Goal: Leave review/rating

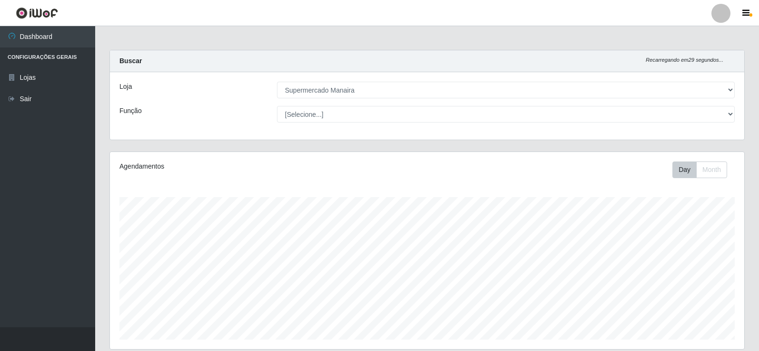
select select "443"
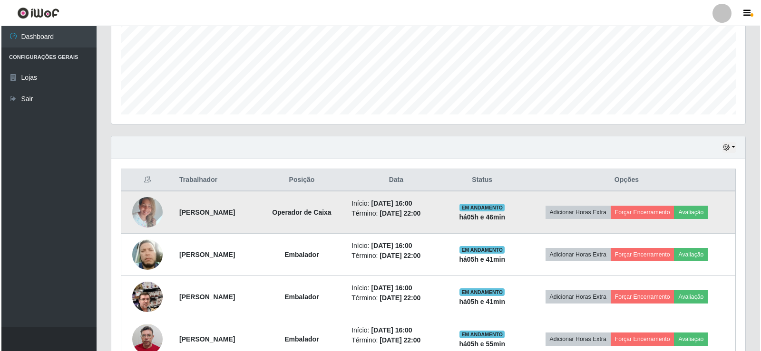
scroll to position [280, 0]
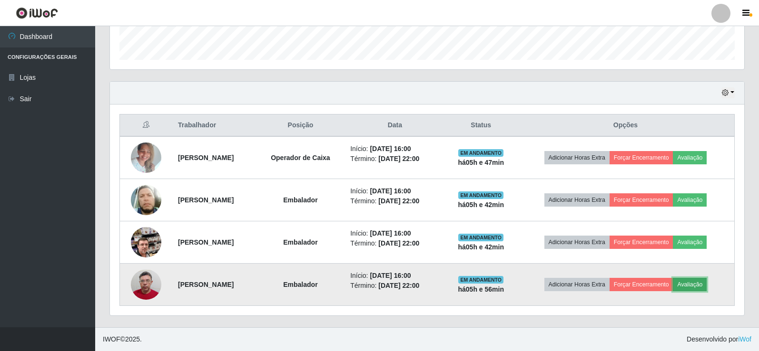
click at [706, 288] on button "Avaliação" at bounding box center [689, 284] width 34 height 13
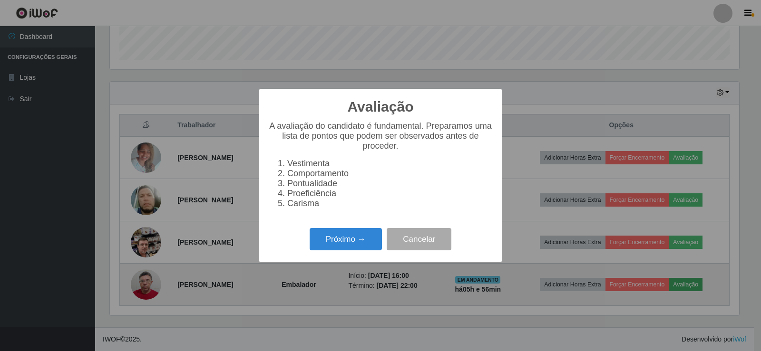
scroll to position [197, 629]
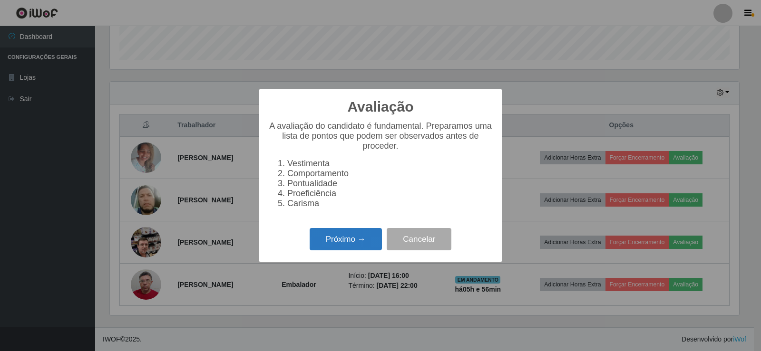
click at [367, 251] on button "Próximo →" at bounding box center [346, 239] width 72 height 22
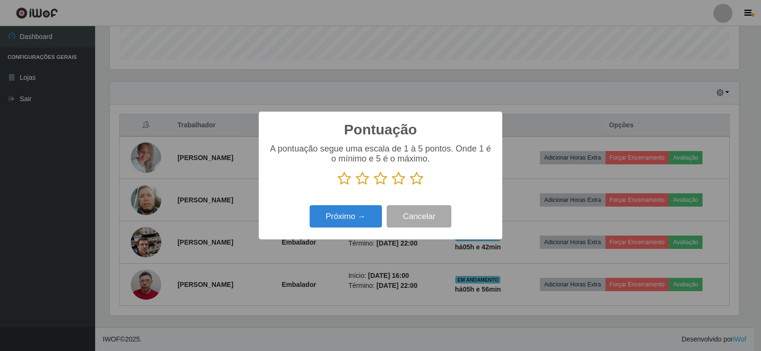
click at [418, 182] on icon at bounding box center [416, 179] width 13 height 14
click at [410, 186] on input "radio" at bounding box center [410, 186] width 0 height 0
click at [358, 219] on button "Próximo →" at bounding box center [346, 216] width 72 height 22
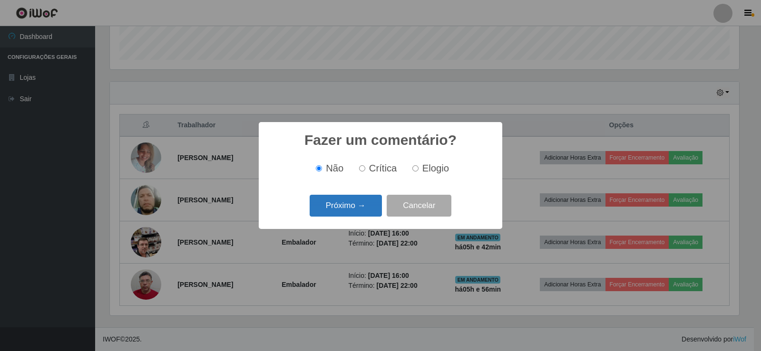
click at [362, 213] on button "Próximo →" at bounding box center [346, 206] width 72 height 22
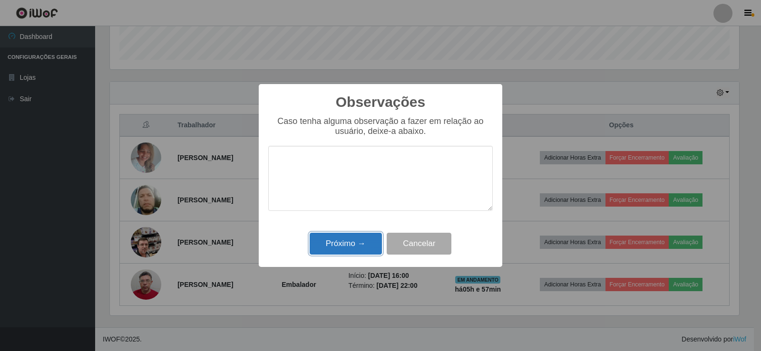
click at [359, 238] on button "Próximo →" at bounding box center [346, 244] width 72 height 22
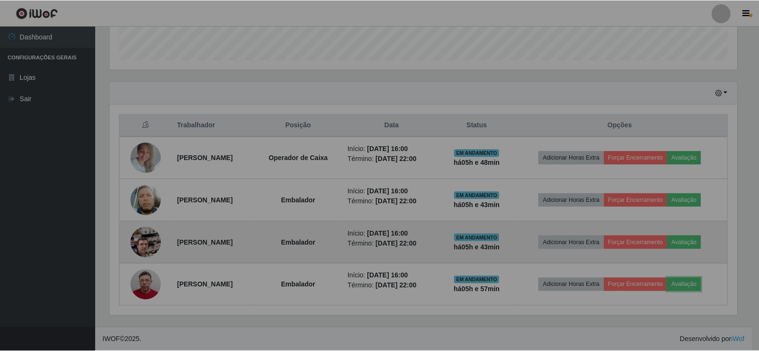
scroll to position [197, 634]
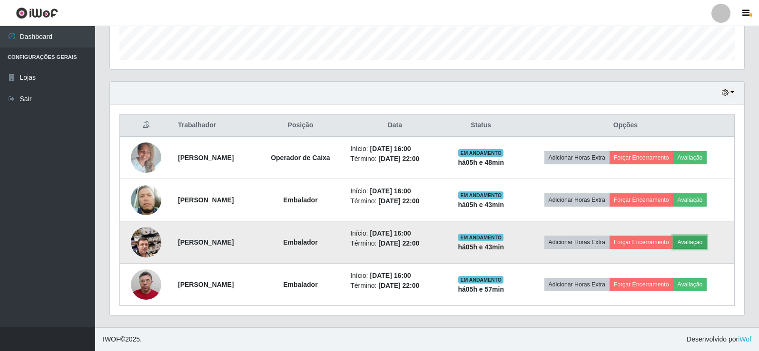
click at [704, 241] on button "Avaliação" at bounding box center [689, 242] width 34 height 13
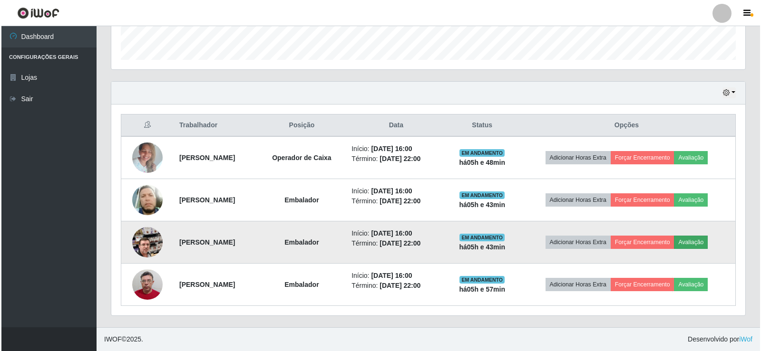
scroll to position [197, 629]
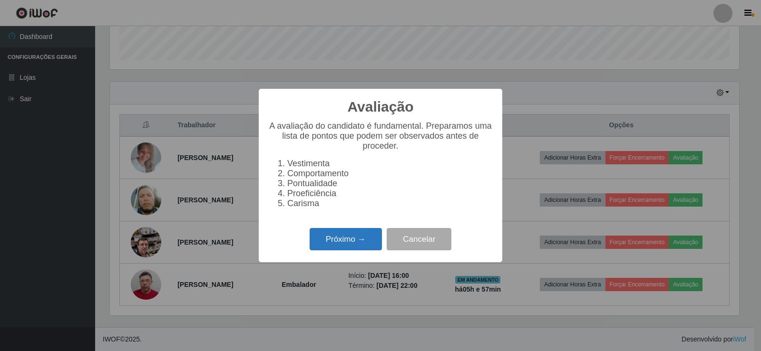
click at [368, 249] on button "Próximo →" at bounding box center [346, 239] width 72 height 22
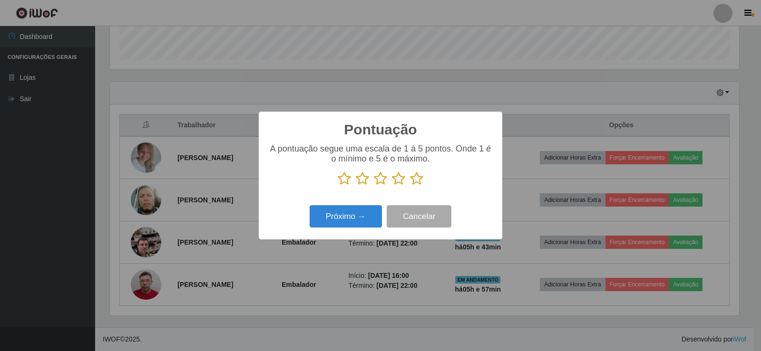
click at [416, 181] on icon at bounding box center [416, 179] width 13 height 14
click at [410, 186] on input "radio" at bounding box center [410, 186] width 0 height 0
click at [366, 219] on button "Próximo →" at bounding box center [346, 216] width 72 height 22
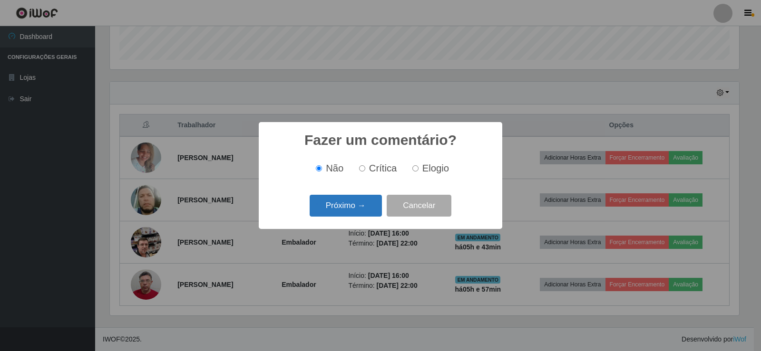
click at [360, 214] on button "Próximo →" at bounding box center [346, 206] width 72 height 22
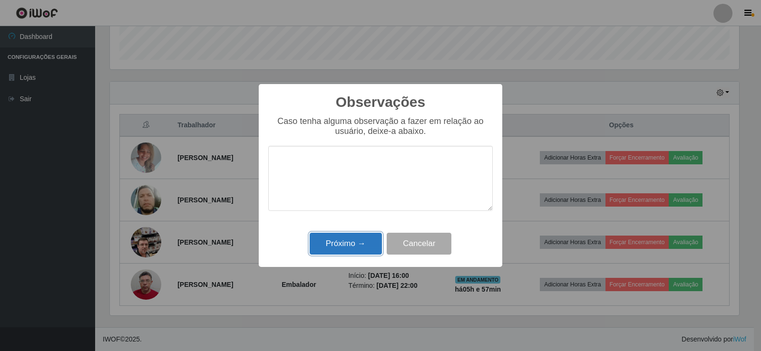
click at [360, 242] on button "Próximo →" at bounding box center [346, 244] width 72 height 22
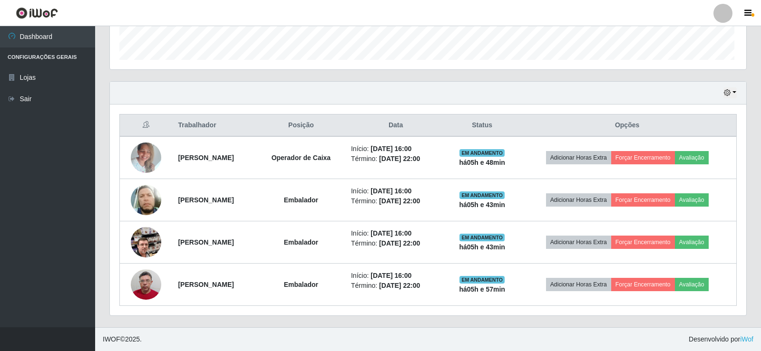
scroll to position [197, 634]
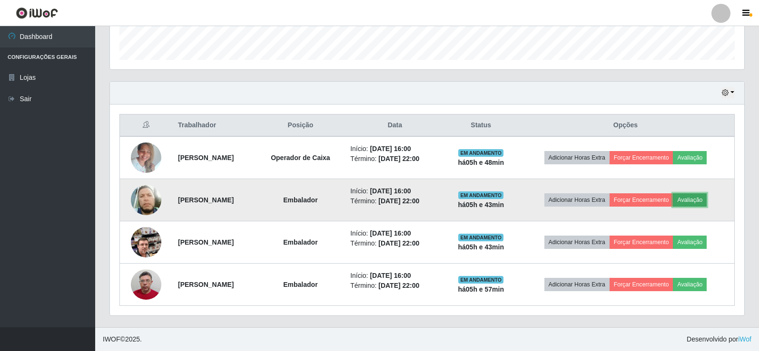
click at [706, 199] on button "Avaliação" at bounding box center [689, 200] width 34 height 13
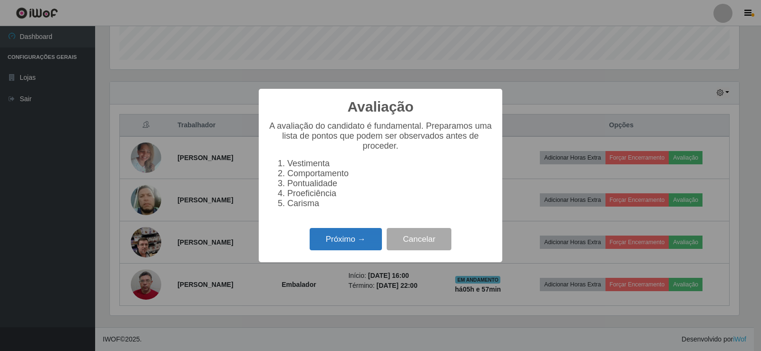
click at [342, 246] on button "Próximo →" at bounding box center [346, 239] width 72 height 22
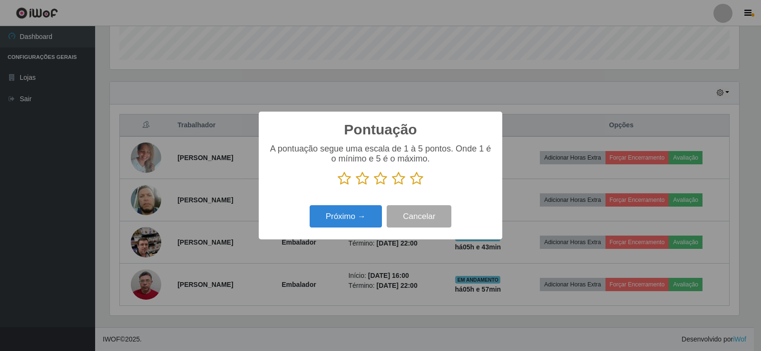
click at [419, 179] on icon at bounding box center [416, 179] width 13 height 14
click at [410, 186] on input "radio" at bounding box center [410, 186] width 0 height 0
click at [370, 213] on button "Próximo →" at bounding box center [346, 216] width 72 height 22
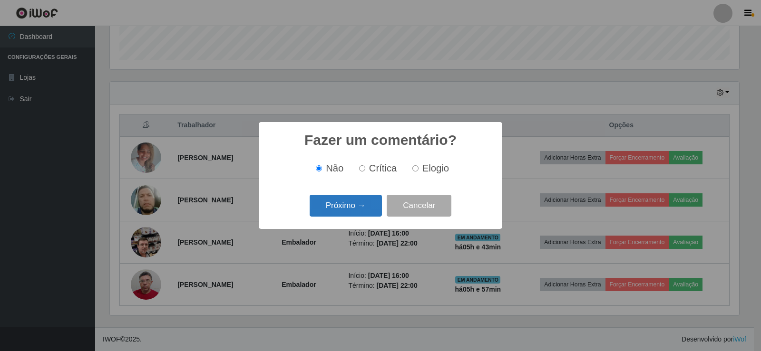
click at [360, 210] on button "Próximo →" at bounding box center [346, 206] width 72 height 22
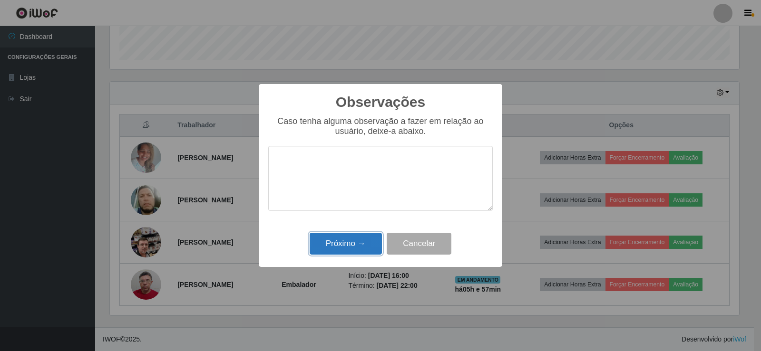
click at [353, 240] on button "Próximo →" at bounding box center [346, 244] width 72 height 22
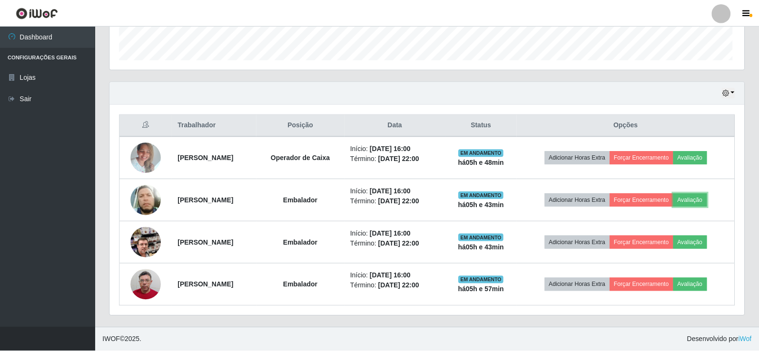
scroll to position [197, 634]
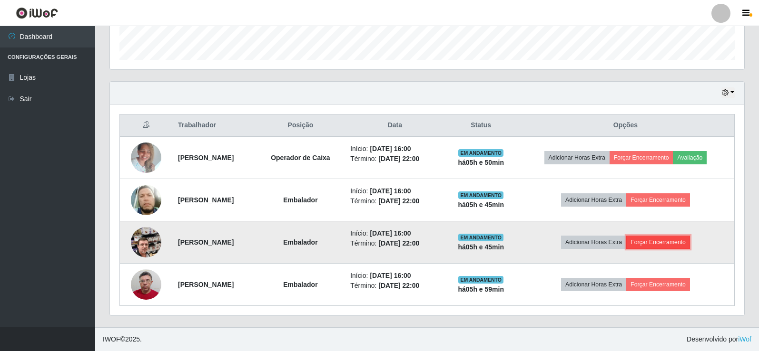
click at [674, 243] on button "Forçar Encerramento" at bounding box center [658, 242] width 64 height 13
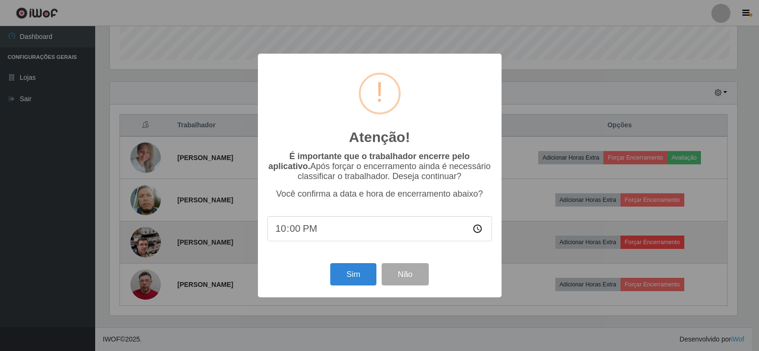
scroll to position [197, 629]
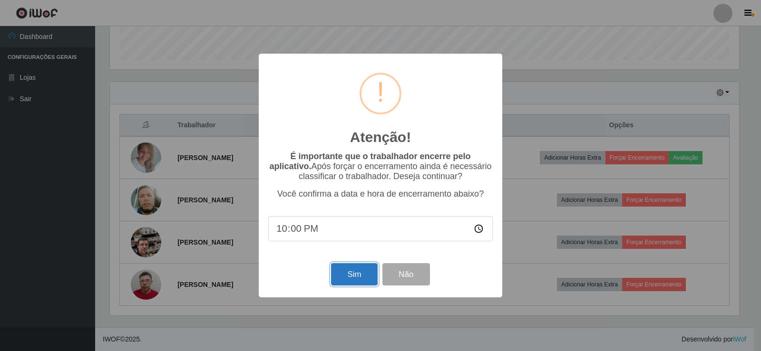
click at [367, 281] on button "Sim" at bounding box center [354, 274] width 46 height 22
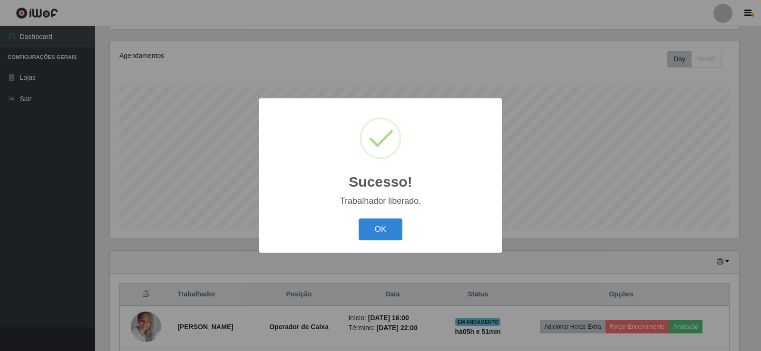
drag, startPoint x: 382, startPoint y: 236, endPoint x: 426, endPoint y: 245, distance: 44.8
click at [383, 234] on button "OK" at bounding box center [381, 230] width 44 height 22
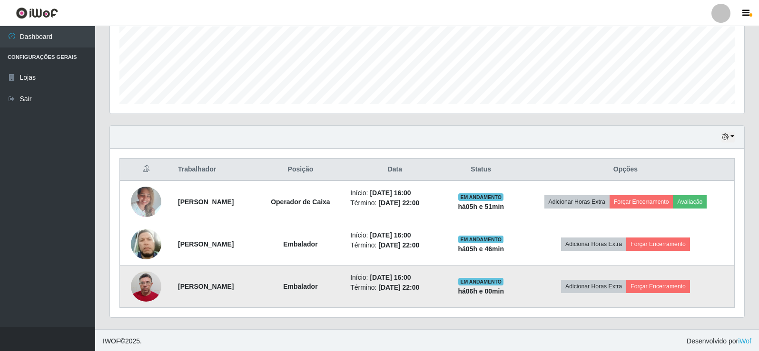
scroll to position [238, 0]
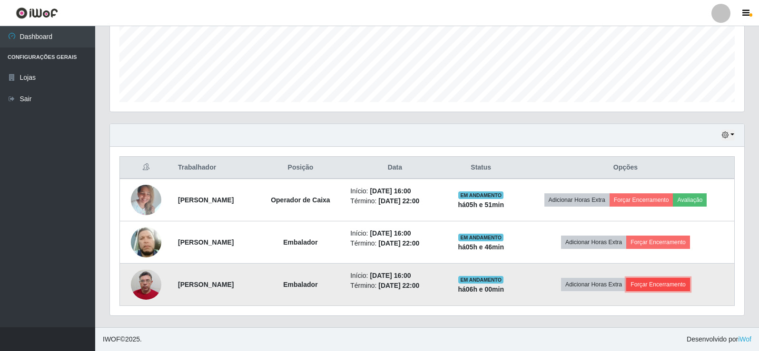
click at [685, 288] on button "Forçar Encerramento" at bounding box center [658, 284] width 64 height 13
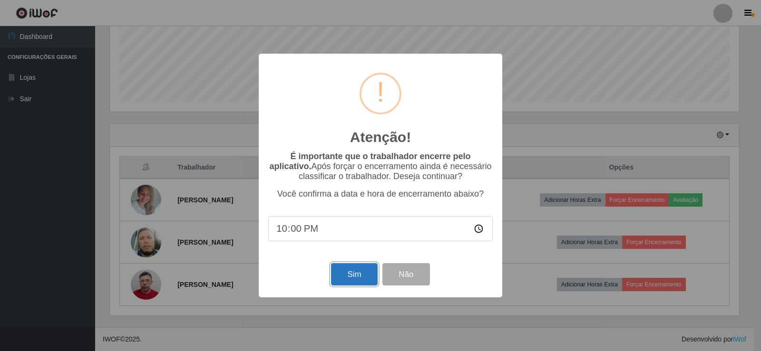
click at [364, 277] on button "Sim" at bounding box center [354, 274] width 46 height 22
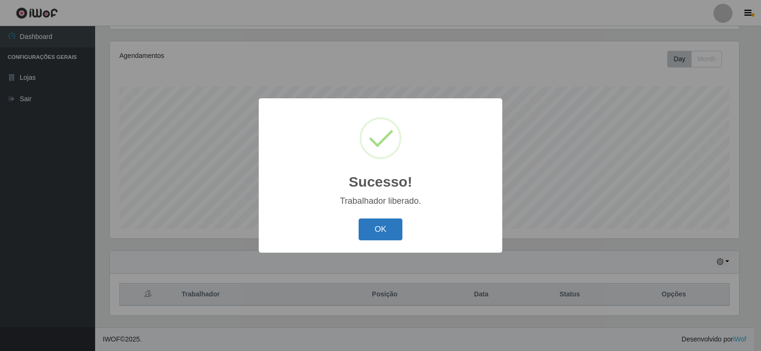
click at [378, 233] on button "OK" at bounding box center [381, 230] width 44 height 22
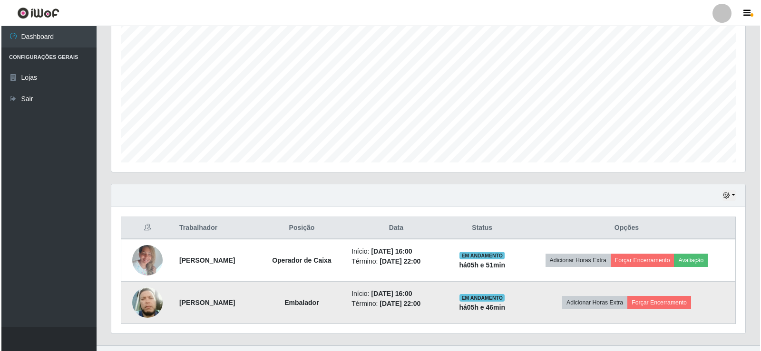
scroll to position [195, 0]
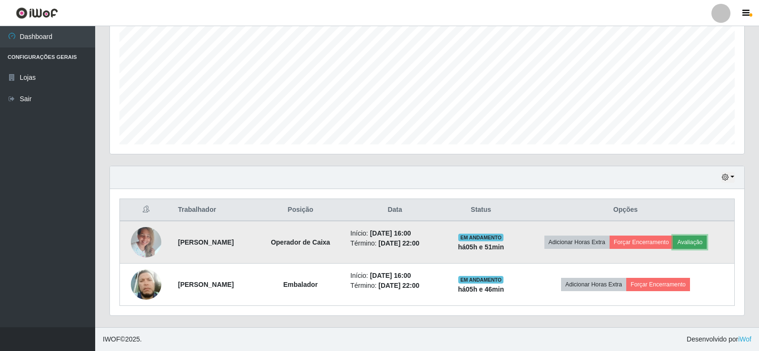
click at [706, 247] on button "Avaliação" at bounding box center [689, 242] width 34 height 13
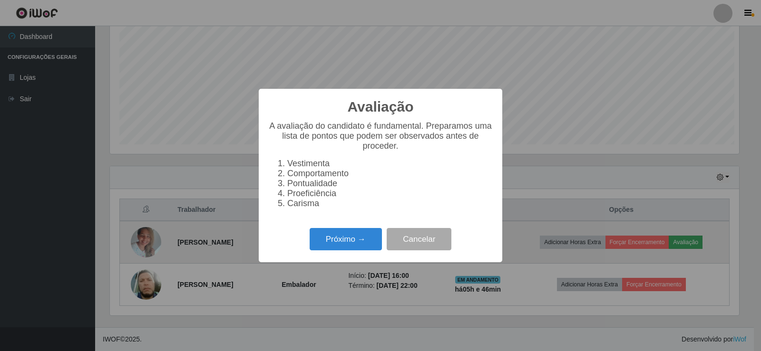
scroll to position [197, 629]
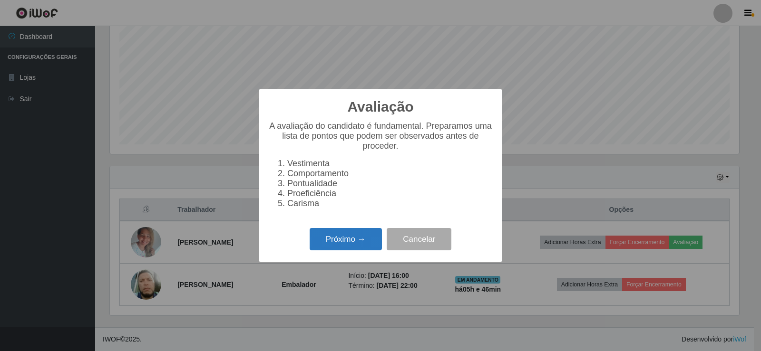
click at [363, 246] on button "Próximo →" at bounding box center [346, 239] width 72 height 22
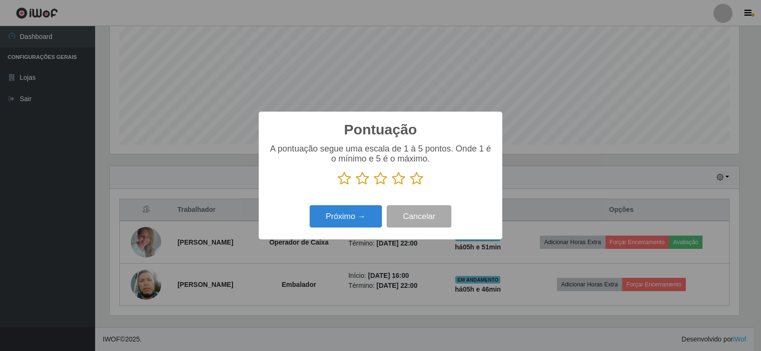
click at [415, 177] on icon at bounding box center [416, 179] width 13 height 14
click at [410, 186] on input "radio" at bounding box center [410, 186] width 0 height 0
click at [368, 214] on button "Próximo →" at bounding box center [346, 216] width 72 height 22
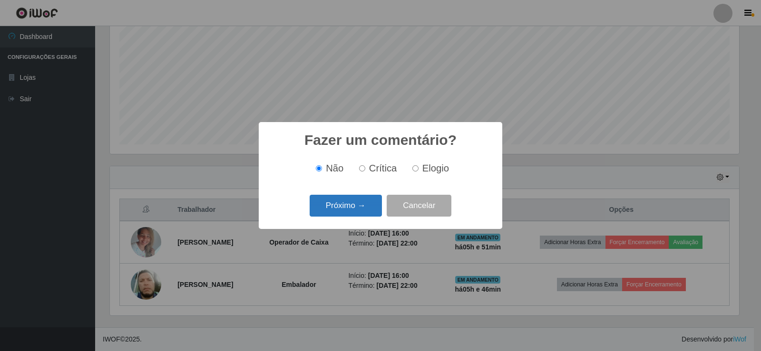
click at [368, 206] on button "Próximo →" at bounding box center [346, 206] width 72 height 22
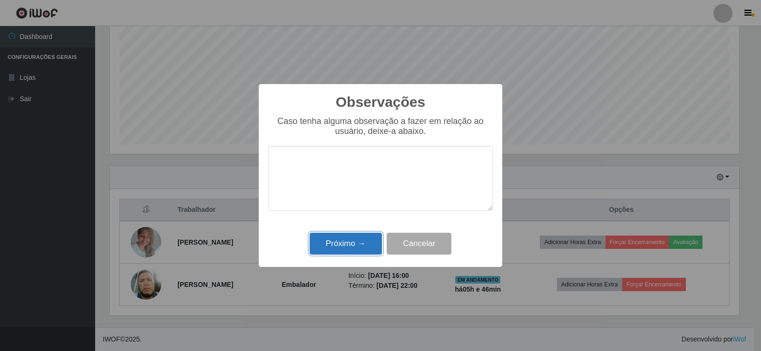
click at [351, 247] on button "Próximo →" at bounding box center [346, 244] width 72 height 22
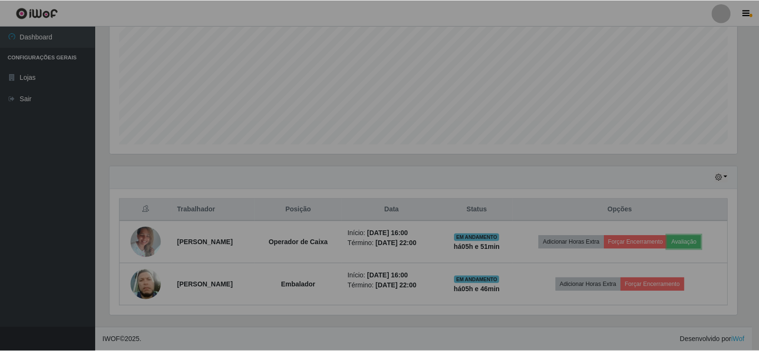
scroll to position [197, 634]
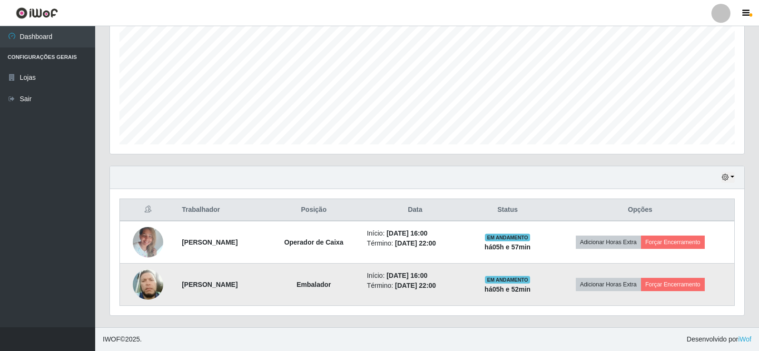
click at [148, 286] on img at bounding box center [148, 285] width 30 height 36
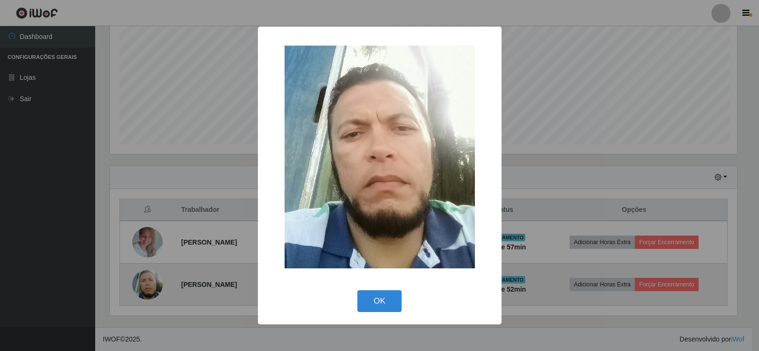
scroll to position [197, 629]
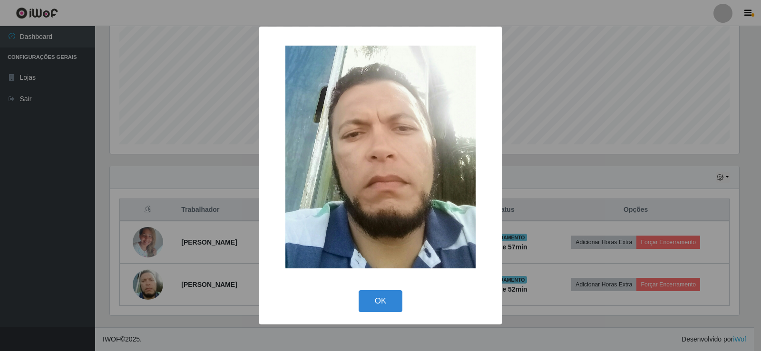
click at [557, 96] on div "× OK Cancel" at bounding box center [380, 175] width 761 height 351
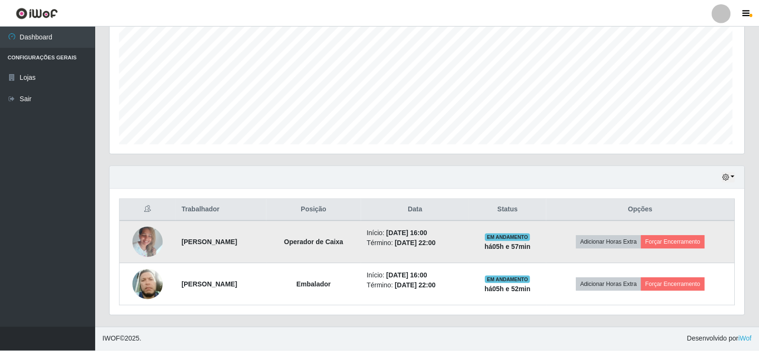
scroll to position [197, 634]
click at [159, 240] on img at bounding box center [148, 242] width 30 height 40
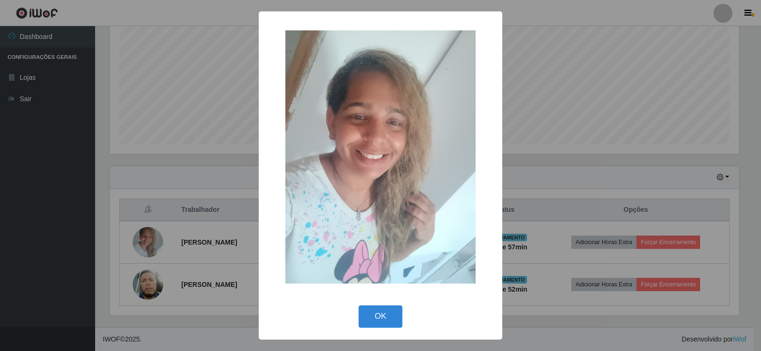
click at [533, 64] on div "× OK Cancel" at bounding box center [380, 175] width 761 height 351
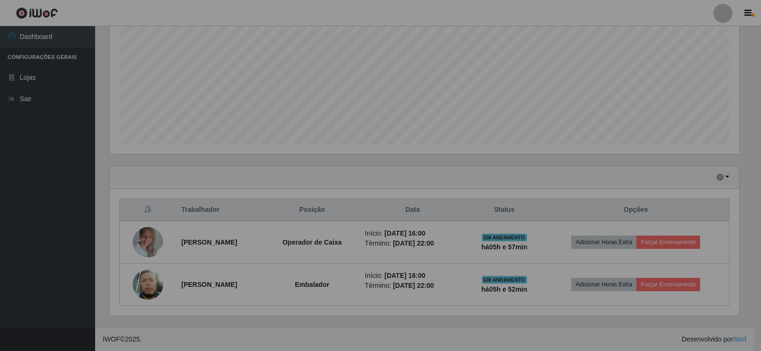
scroll to position [197, 634]
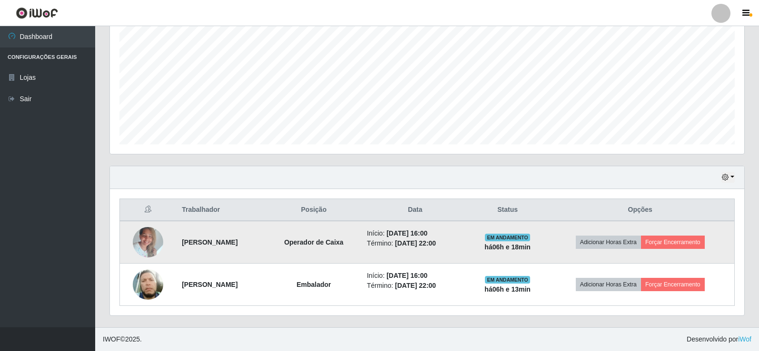
click at [146, 246] on img at bounding box center [148, 242] width 30 height 40
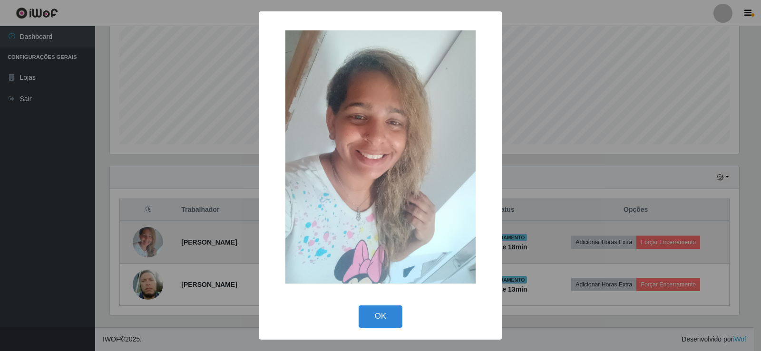
click at [146, 246] on div "× OK Cancel" at bounding box center [380, 175] width 761 height 351
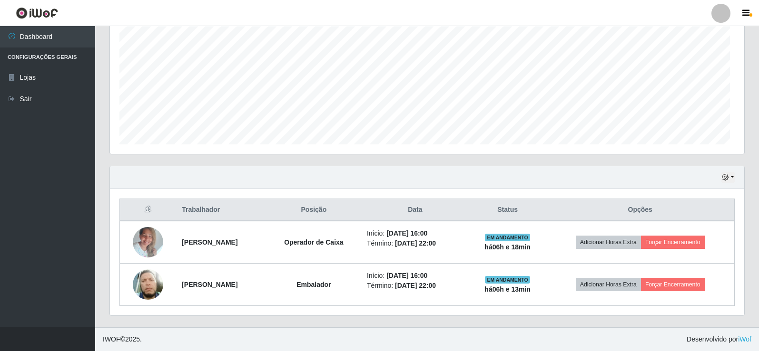
scroll to position [197, 634]
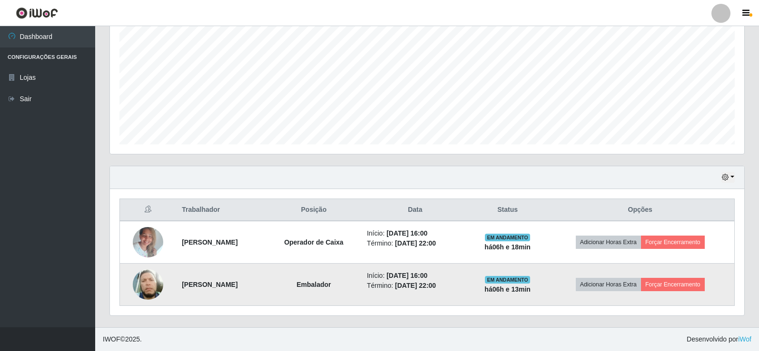
click at [134, 283] on img at bounding box center [148, 285] width 30 height 36
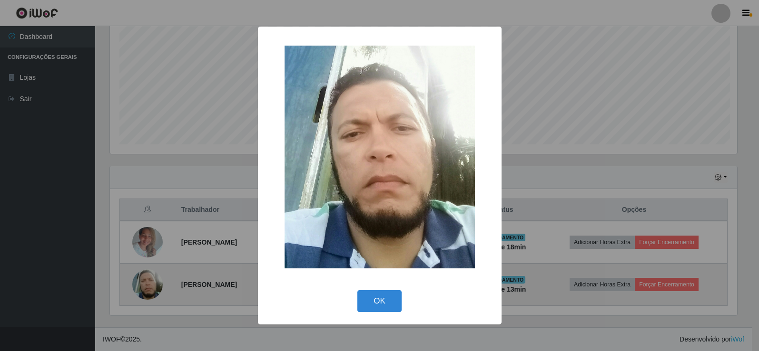
scroll to position [197, 629]
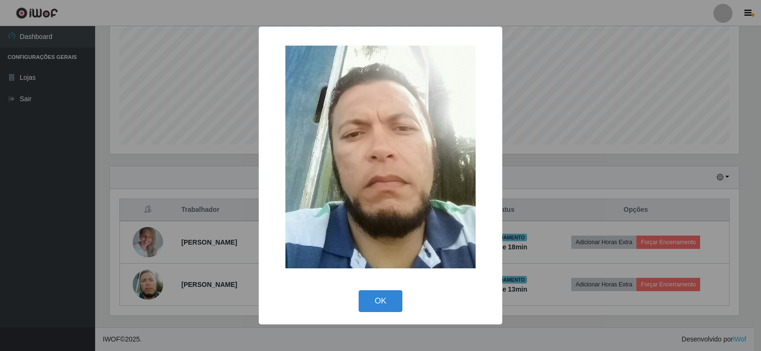
click at [138, 283] on div "× OK Cancel" at bounding box center [380, 175] width 761 height 351
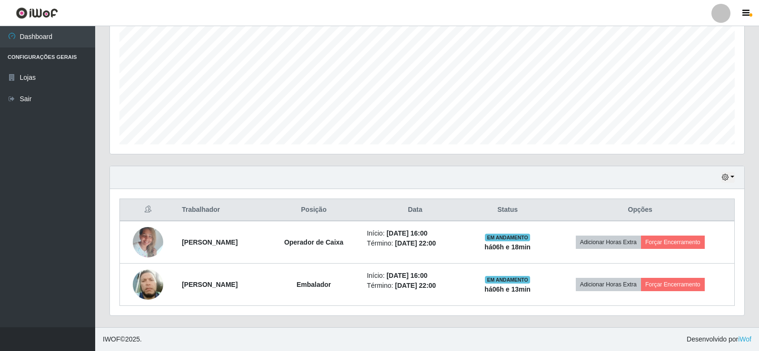
scroll to position [197, 634]
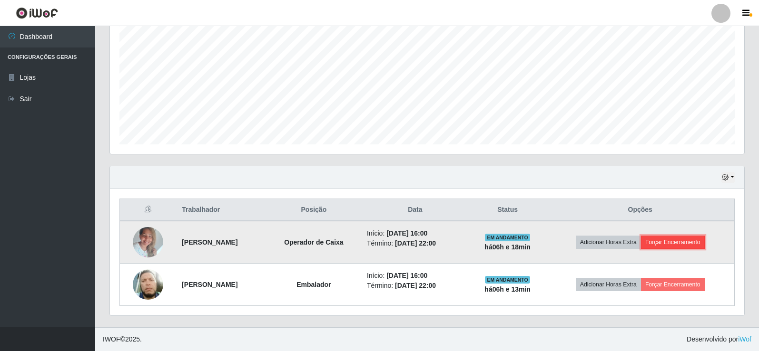
click at [676, 241] on button "Forçar Encerramento" at bounding box center [673, 242] width 64 height 13
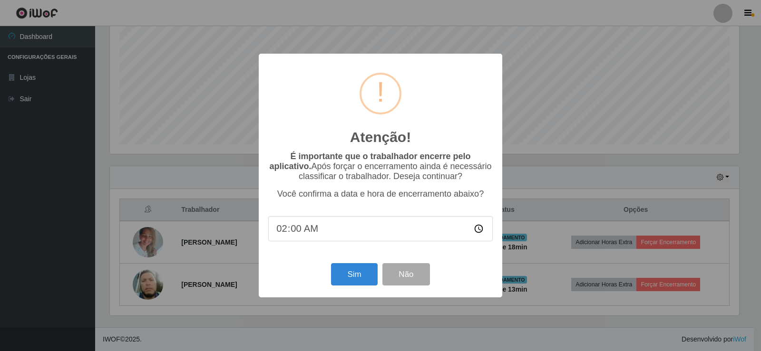
type input "22:00"
click at [358, 270] on button "Sim" at bounding box center [354, 274] width 46 height 22
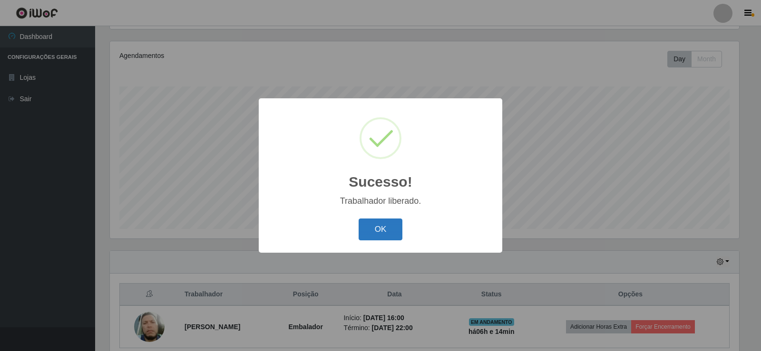
click at [375, 226] on button "OK" at bounding box center [381, 230] width 44 height 22
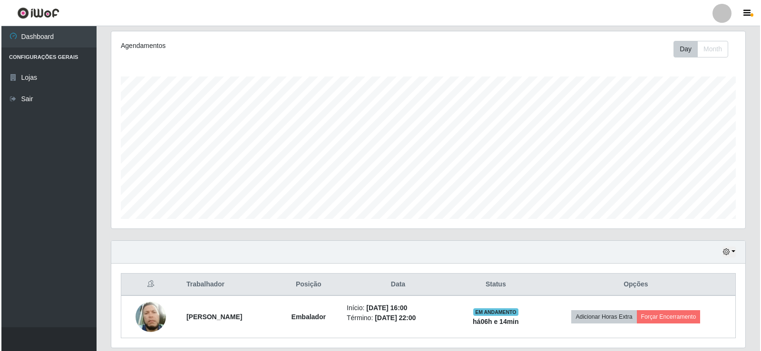
scroll to position [153, 0]
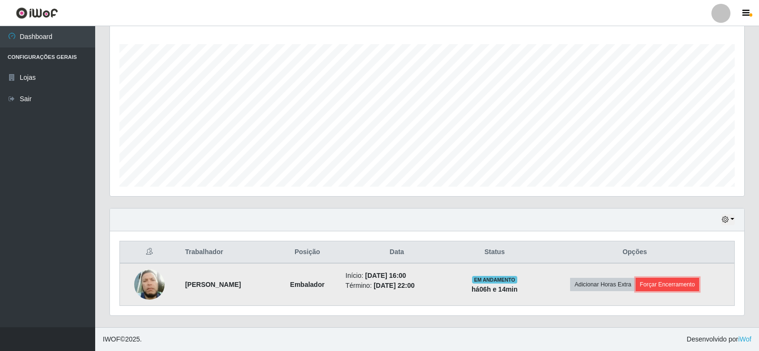
click at [674, 283] on button "Forçar Encerramento" at bounding box center [667, 284] width 64 height 13
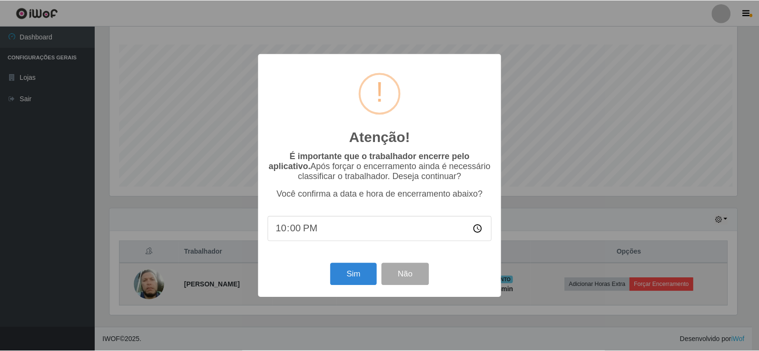
scroll to position [197, 629]
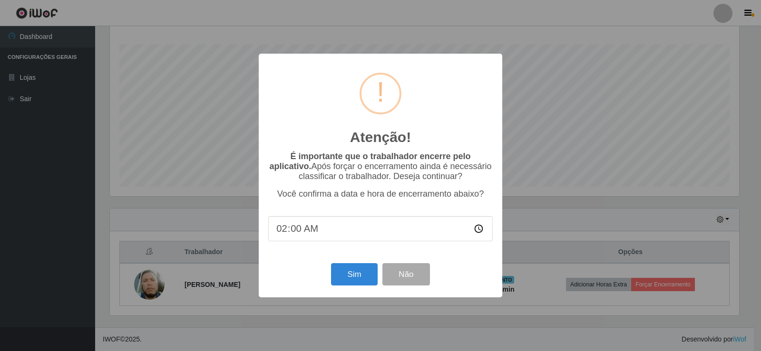
type input "22:00"
click at [355, 279] on button "Sim" at bounding box center [354, 274] width 46 height 22
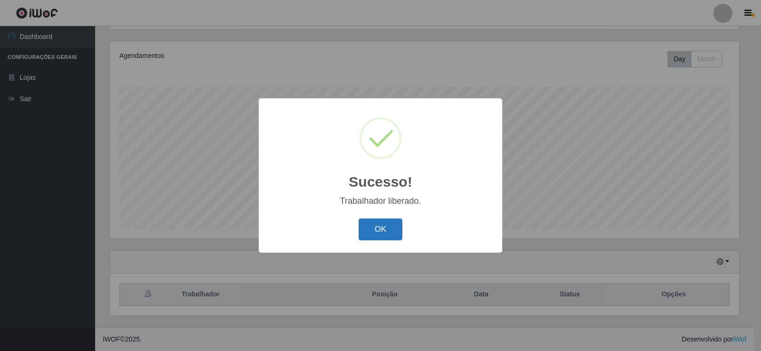
click at [373, 225] on button "OK" at bounding box center [381, 230] width 44 height 22
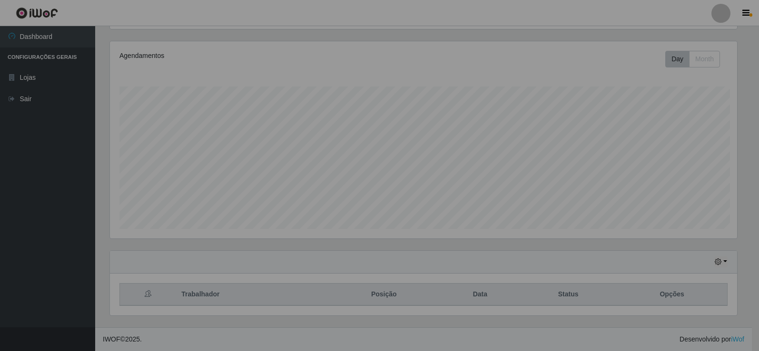
scroll to position [197, 634]
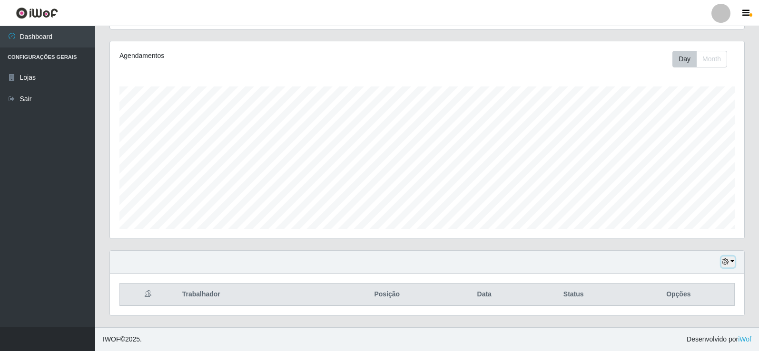
click at [727, 261] on icon "button" at bounding box center [724, 262] width 7 height 7
click at [681, 188] on button "1 dia" at bounding box center [696, 187] width 75 height 20
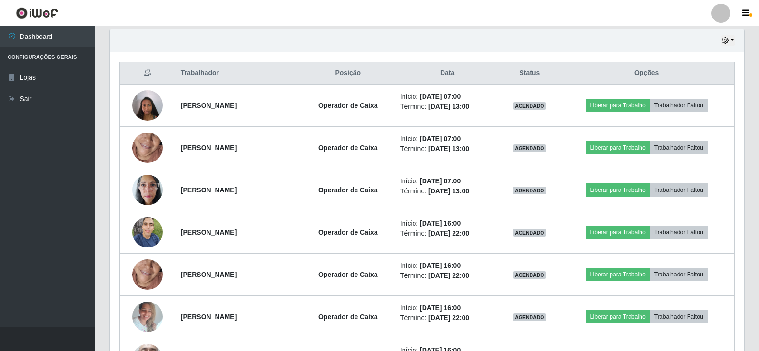
scroll to position [397, 0]
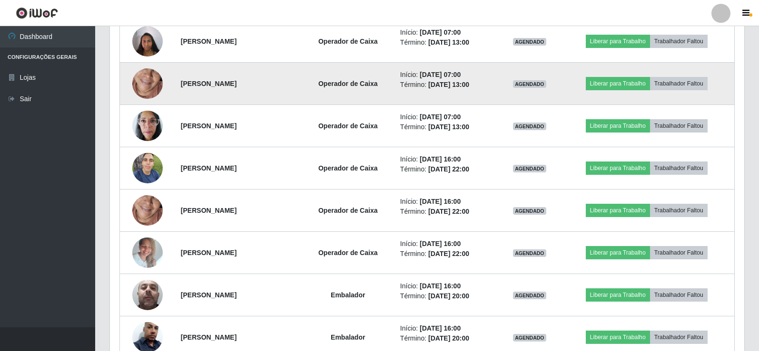
click at [140, 82] on img at bounding box center [147, 84] width 30 height 66
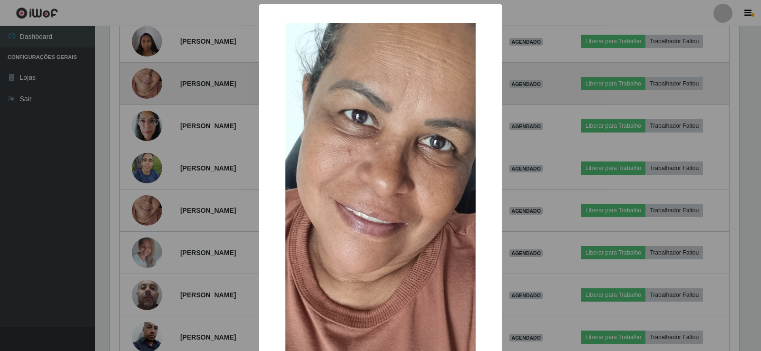
click at [140, 82] on div "× OK Cancel" at bounding box center [380, 175] width 761 height 351
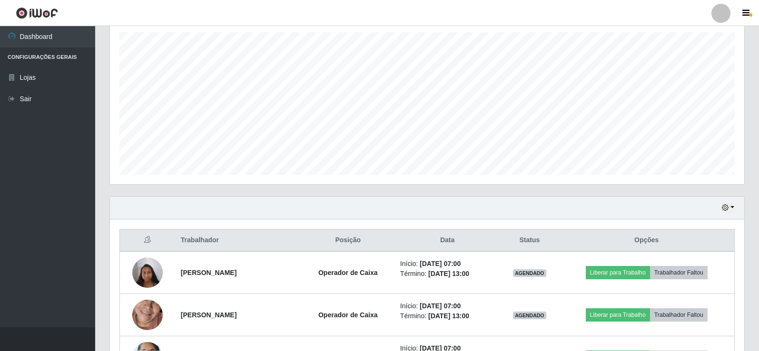
scroll to position [159, 0]
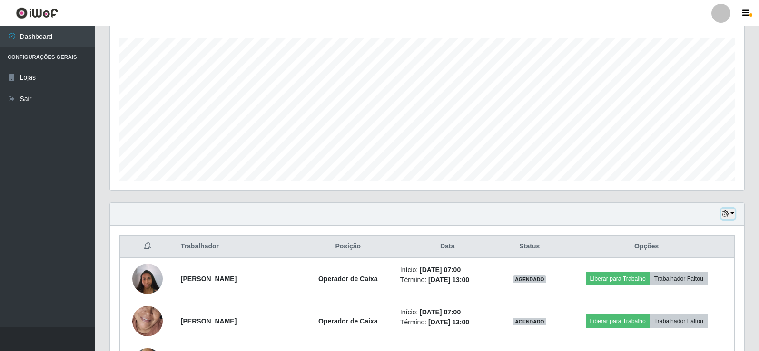
click at [731, 214] on button "button" at bounding box center [727, 214] width 13 height 11
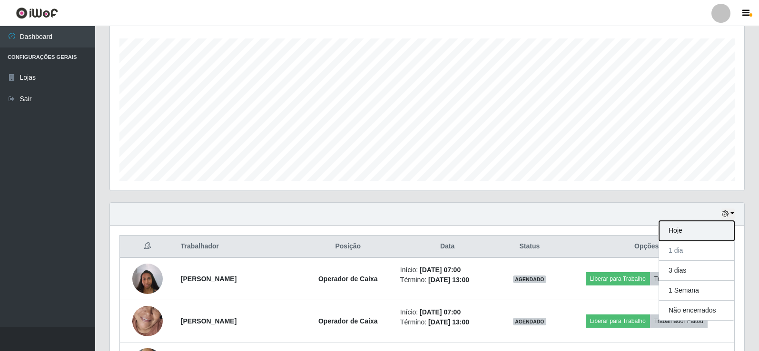
click at [685, 232] on button "Hoje" at bounding box center [696, 231] width 75 height 20
